Goal: Task Accomplishment & Management: Manage account settings

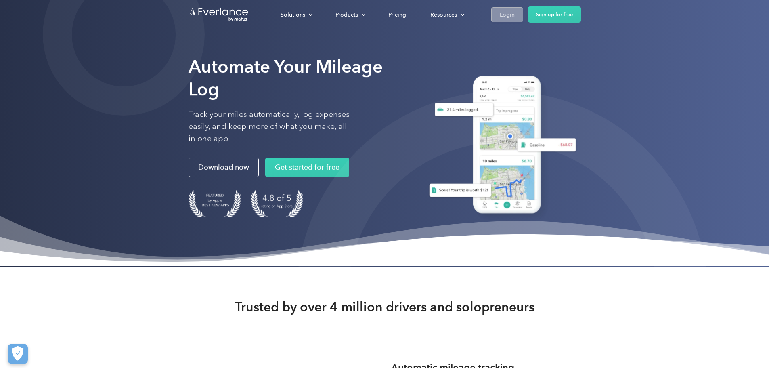
click at [514, 15] on div "Login" at bounding box center [507, 15] width 15 height 10
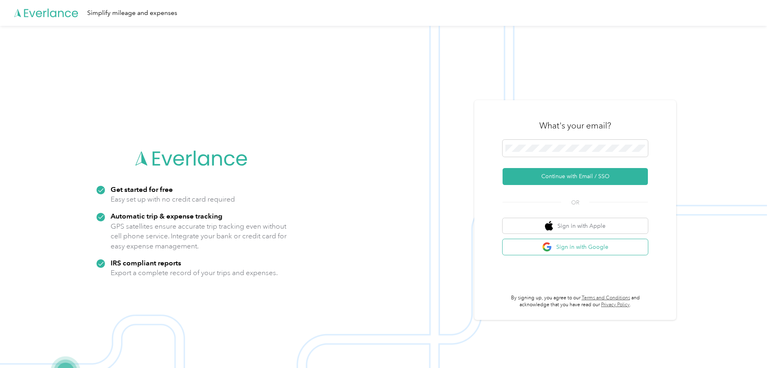
click at [576, 247] on button "Sign in with Google" at bounding box center [574, 247] width 145 height 16
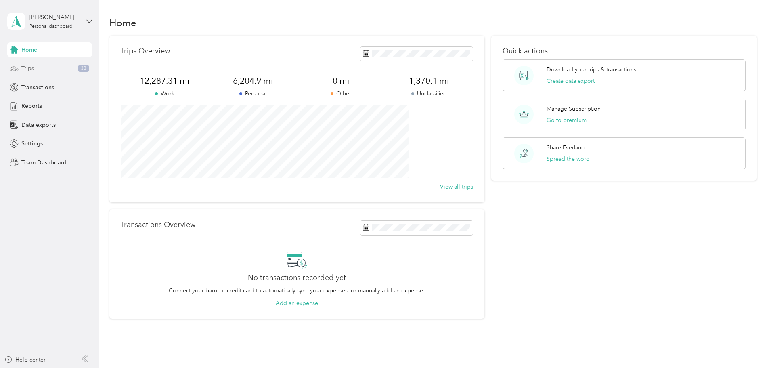
click at [51, 68] on div "Trips 33" at bounding box center [49, 68] width 85 height 15
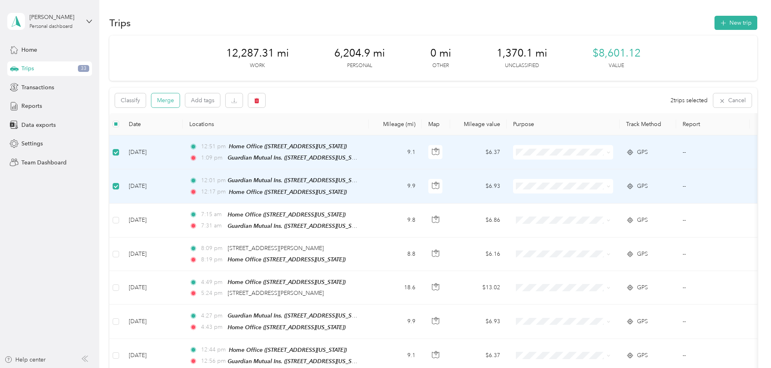
click at [180, 101] on button "Merge" at bounding box center [165, 100] width 28 height 14
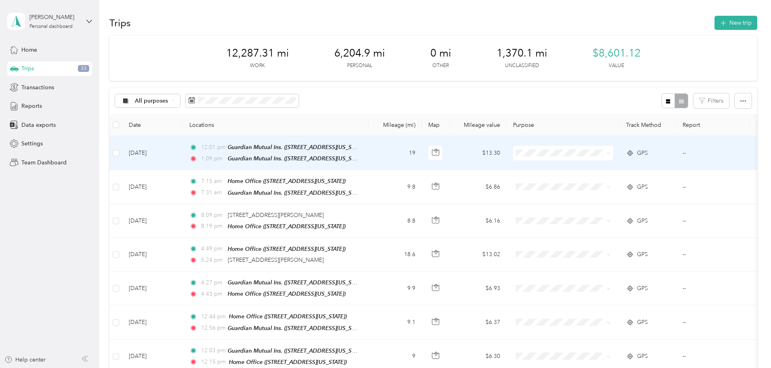
click at [621, 222] on span "GMI - Inspections" at bounding box center [624, 224] width 75 height 8
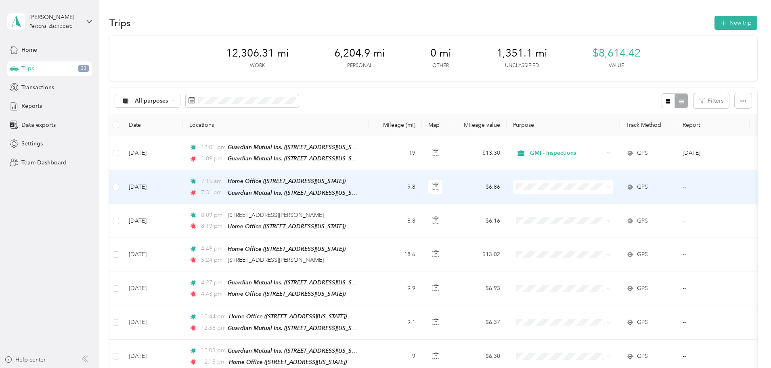
click at [596, 214] on span "Personal" at bounding box center [624, 215] width 75 height 8
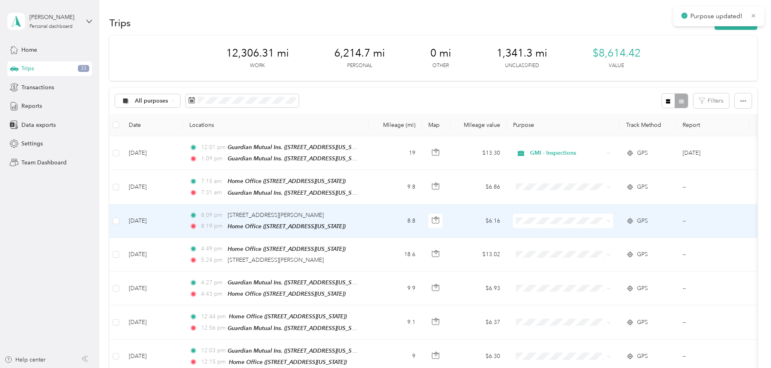
click at [588, 245] on span "Personal" at bounding box center [624, 247] width 75 height 8
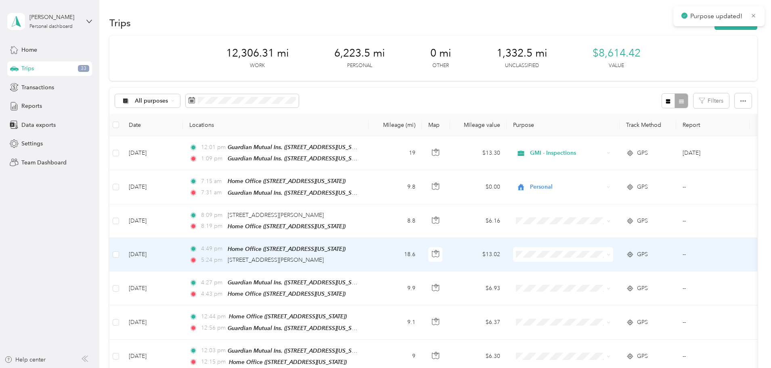
click at [601, 151] on span "Personal" at bounding box center [624, 151] width 75 height 8
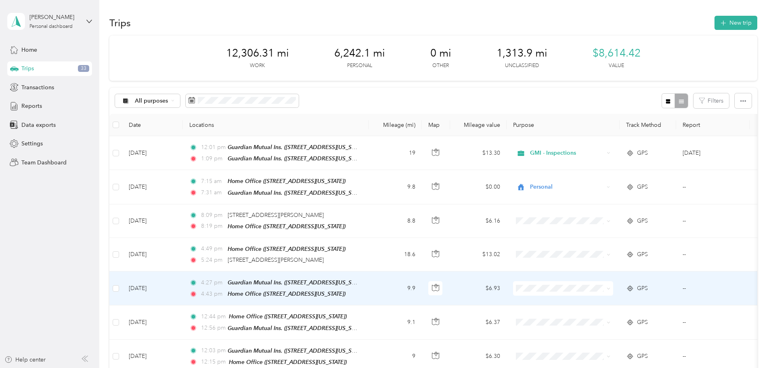
click at [598, 188] on li "Personal" at bounding box center [617, 185] width 100 height 14
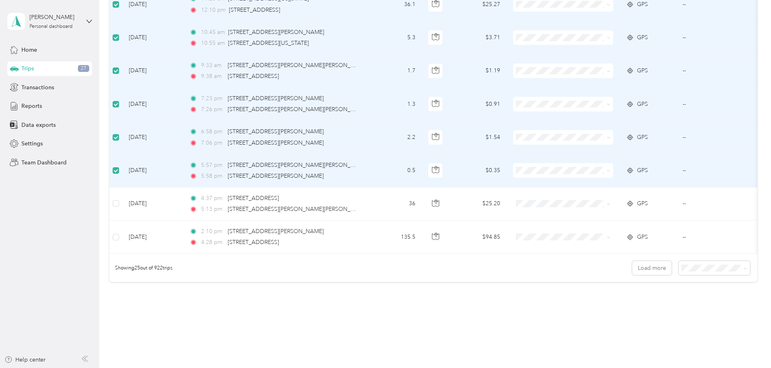
scroll to position [726, 0]
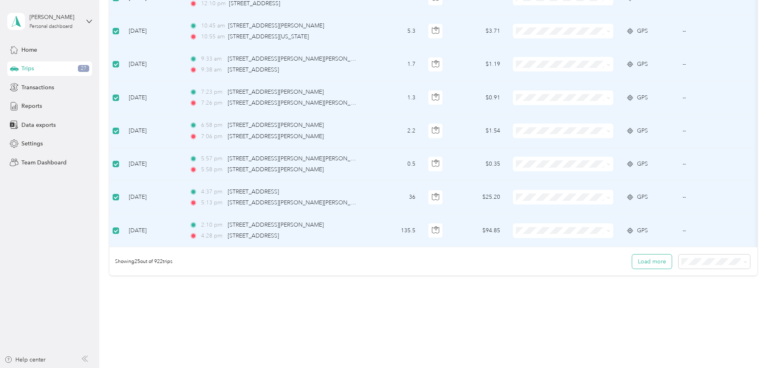
click at [632, 261] on button "Load more" at bounding box center [652, 261] width 40 height 14
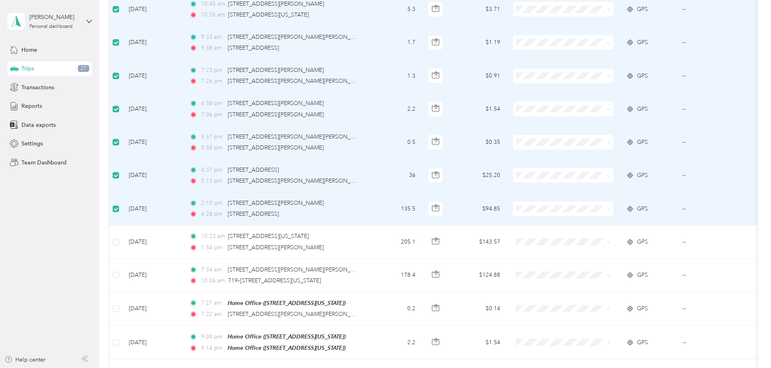
scroll to position [766, 0]
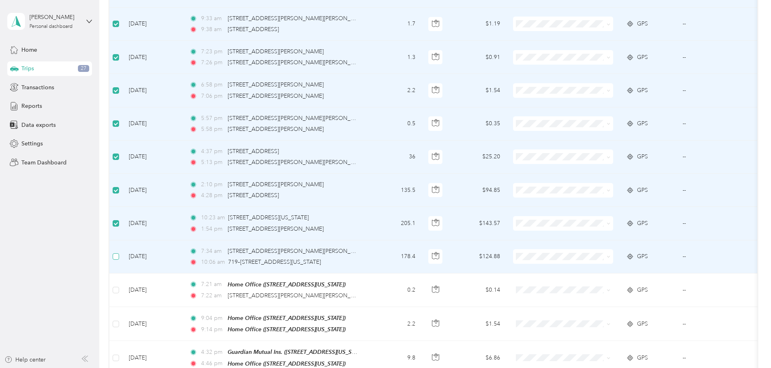
click at [119, 253] on label at bounding box center [116, 256] width 6 height 9
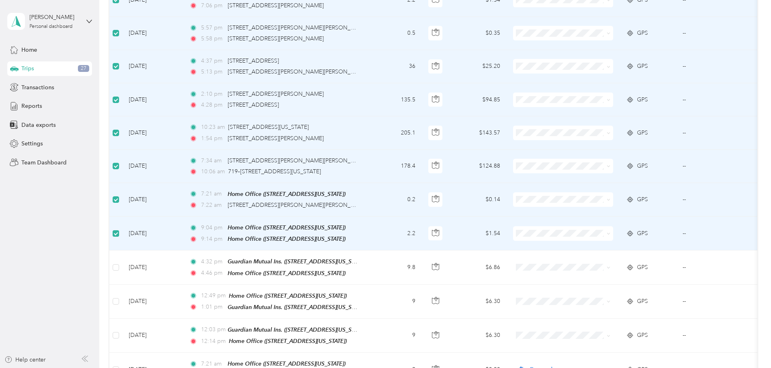
scroll to position [887, 0]
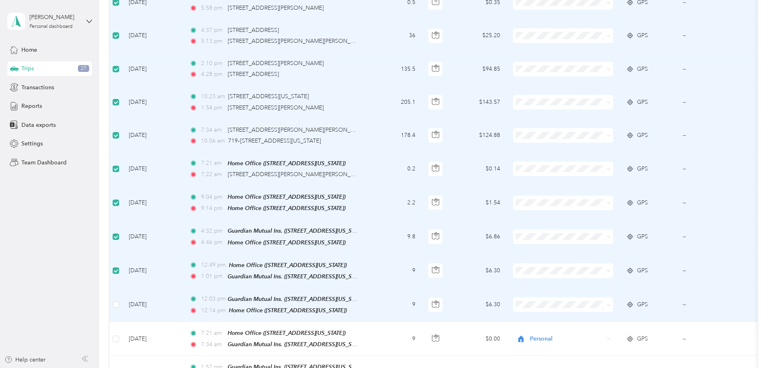
click at [122, 293] on td at bounding box center [115, 305] width 13 height 34
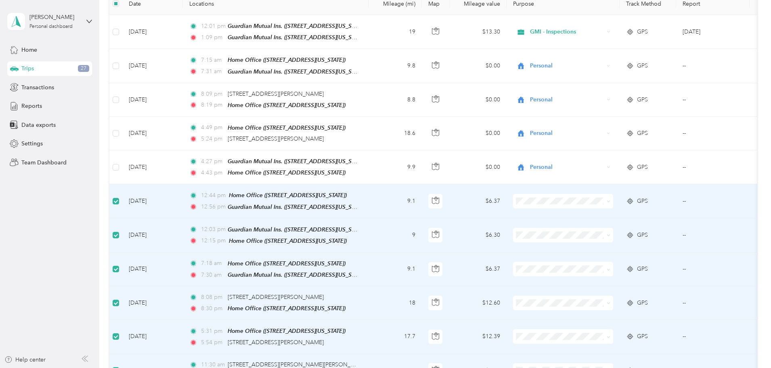
scroll to position [0, 0]
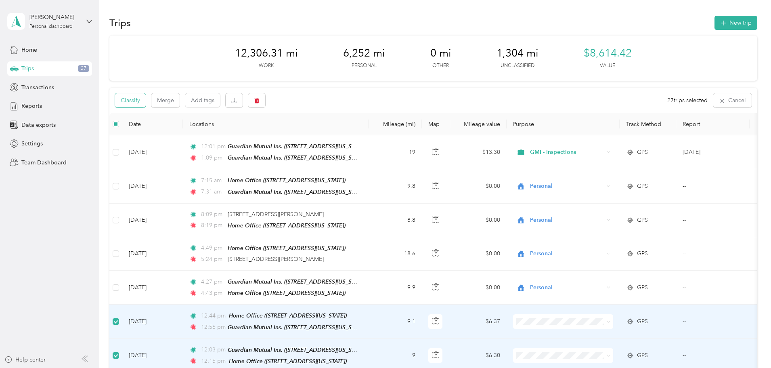
click at [146, 100] on button "Classify" at bounding box center [130, 100] width 31 height 14
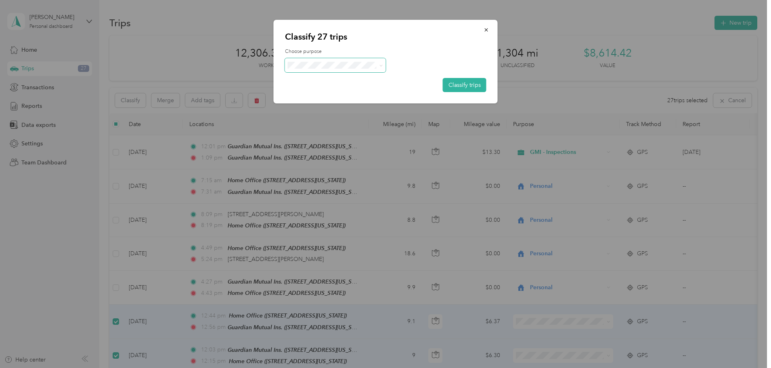
click at [338, 69] on span at bounding box center [335, 65] width 101 height 14
click at [337, 93] on span "Personal" at bounding box center [342, 92] width 75 height 8
click at [462, 84] on button "Classify trips" at bounding box center [465, 85] width 44 height 14
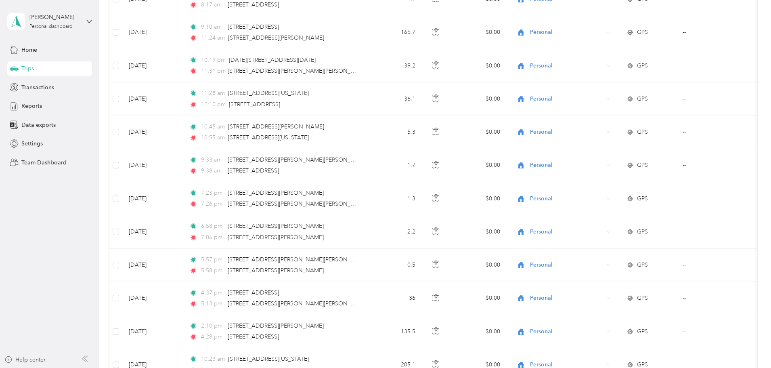
scroll to position [444, 0]
